Goal: Transaction & Acquisition: Obtain resource

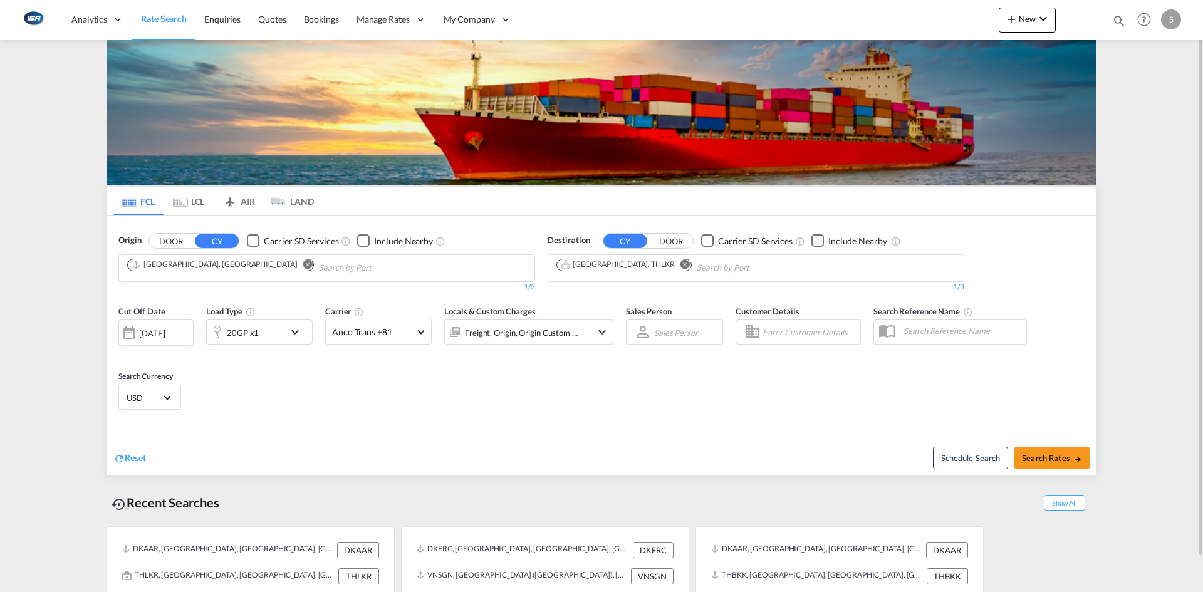
click at [303, 268] on md-icon "Remove" at bounding box center [307, 263] width 9 height 9
click at [212, 268] on input "Chips input." at bounding box center [186, 268] width 119 height 20
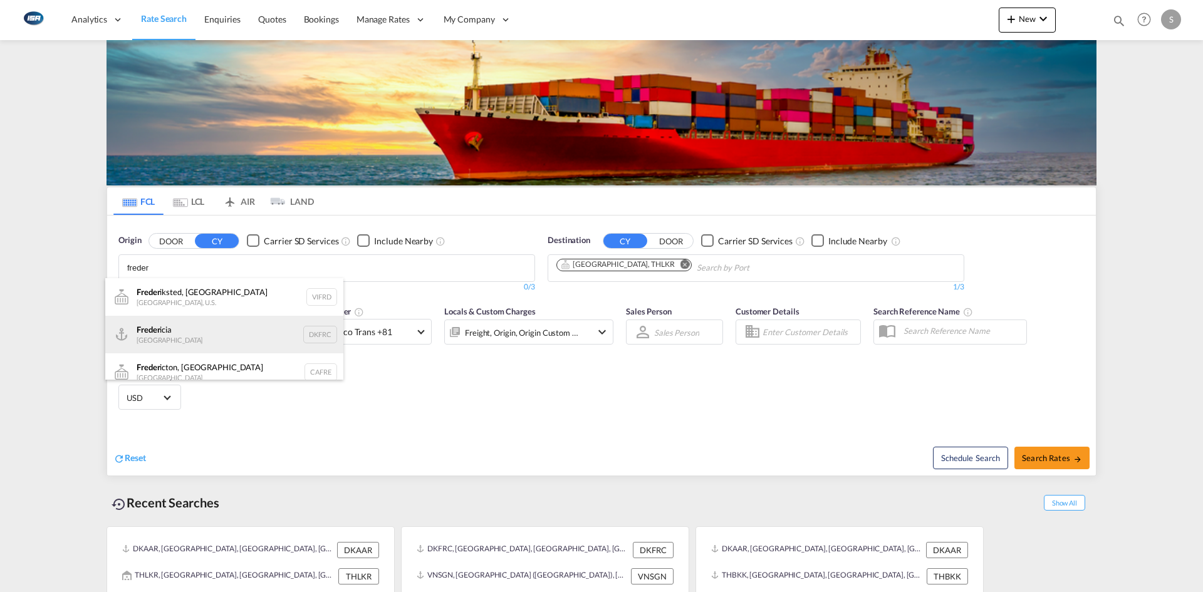
type input "freder"
click at [209, 324] on div "Freder icia [GEOGRAPHIC_DATA] DKFRC" at bounding box center [224, 335] width 238 height 38
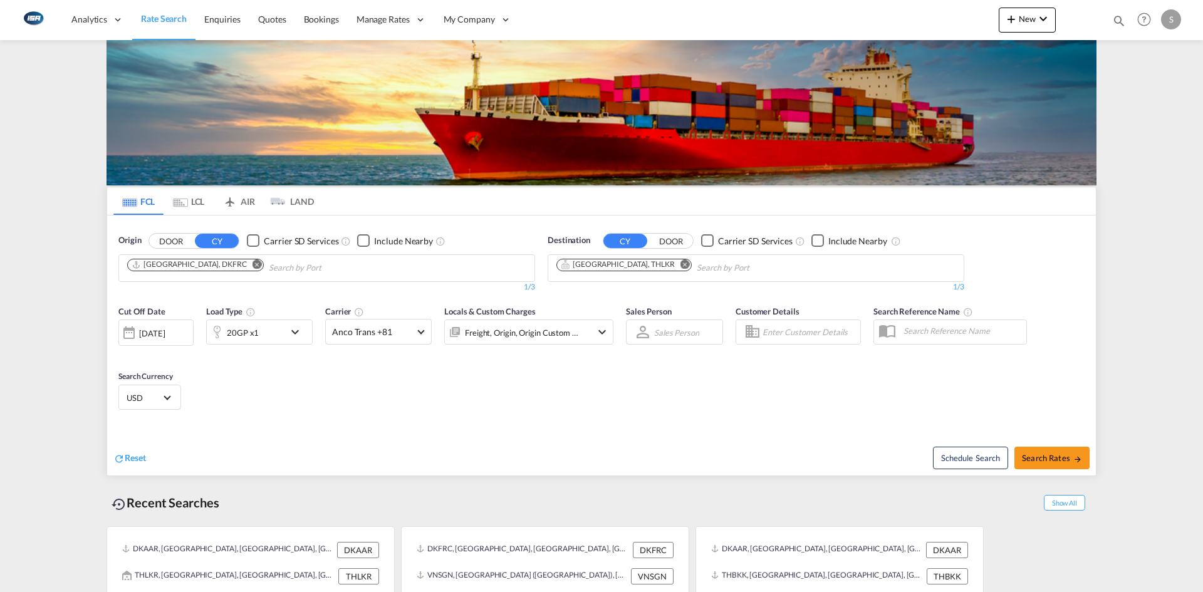
click at [681, 262] on md-icon "Remove" at bounding box center [685, 263] width 9 height 9
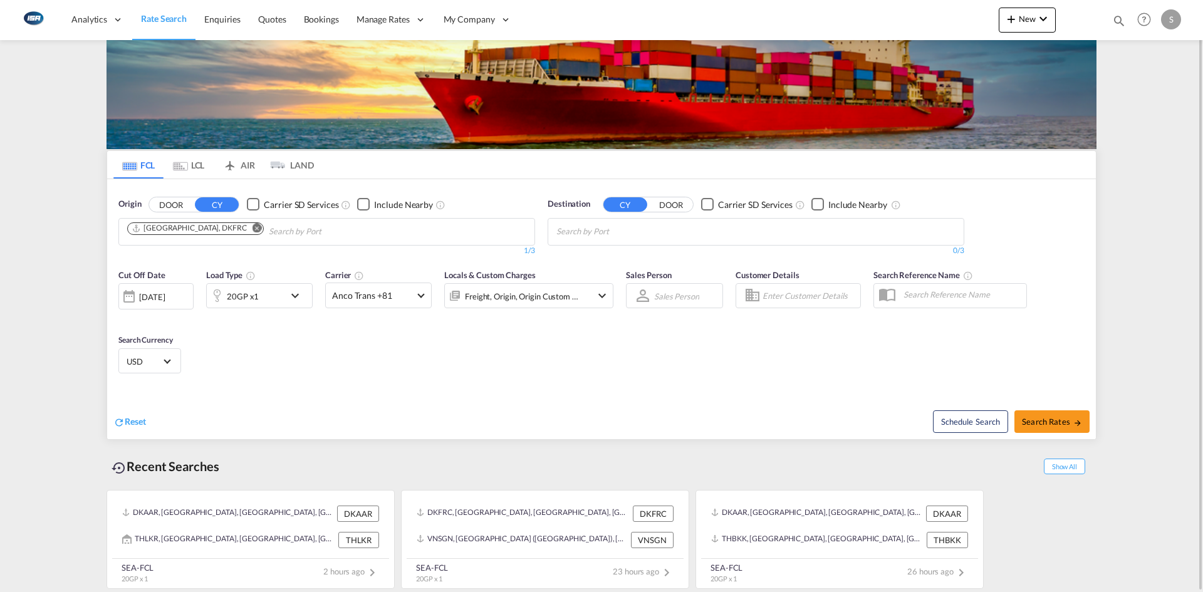
click at [601, 229] on body "Analytics Reports Dashboard Rate Search Enquiries Quotes Bookings" at bounding box center [601, 296] width 1203 height 592
type input "[PERSON_NAME]"
click at [621, 256] on div "[GEOGRAPHIC_DATA] ([GEOGRAPHIC_DATA]) [GEOGRAPHIC_DATA] VNSGN" at bounding box center [654, 264] width 238 height 45
click at [1047, 417] on span "Search Rates" at bounding box center [1052, 422] width 60 height 10
type input "DKFRC to VNSGN / [DATE]"
